Goal: Task Accomplishment & Management: Use online tool/utility

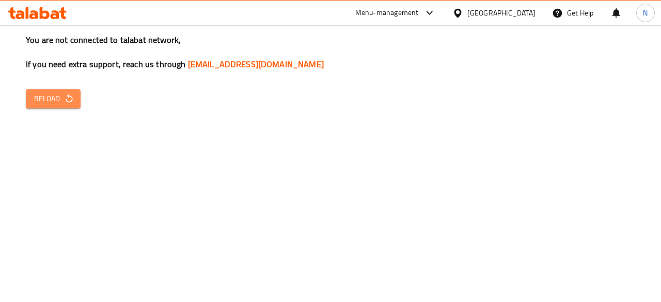
click at [61, 92] on span "Reload" at bounding box center [53, 98] width 38 height 13
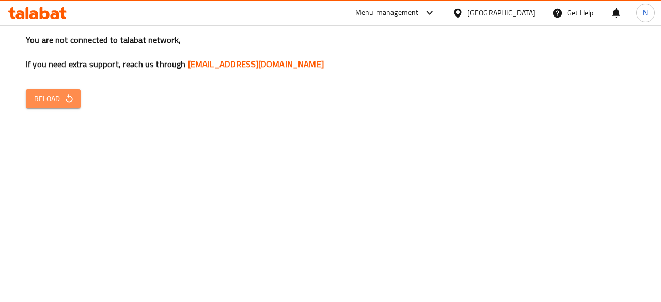
click at [61, 92] on span "Reload" at bounding box center [53, 98] width 38 height 13
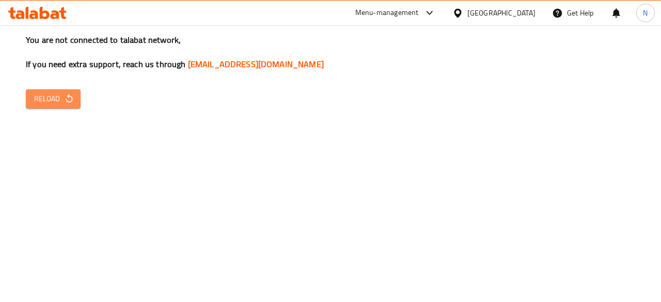
click at [61, 92] on span "Reload" at bounding box center [53, 98] width 38 height 13
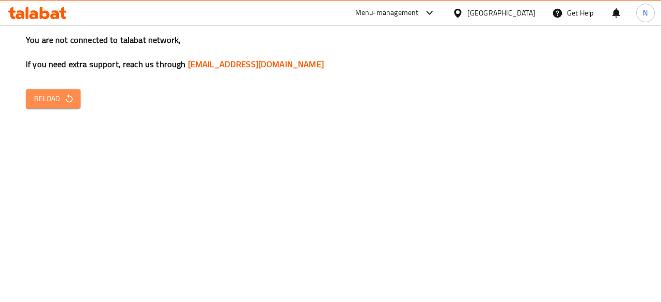
click at [61, 92] on span "Reload" at bounding box center [53, 98] width 38 height 13
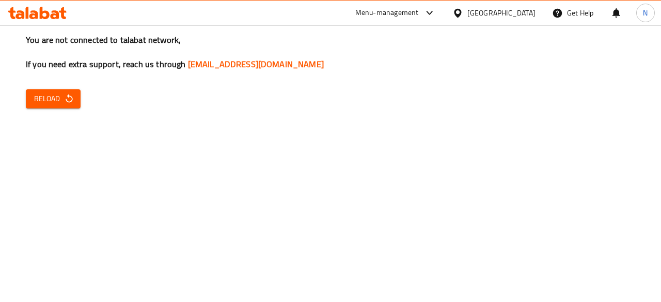
click at [61, 92] on span "Reload" at bounding box center [53, 98] width 38 height 13
click at [61, 103] on span "Reload" at bounding box center [53, 98] width 38 height 13
click at [56, 90] on button "Reload" at bounding box center [53, 98] width 55 height 19
